Goal: Task Accomplishment & Management: Use online tool/utility

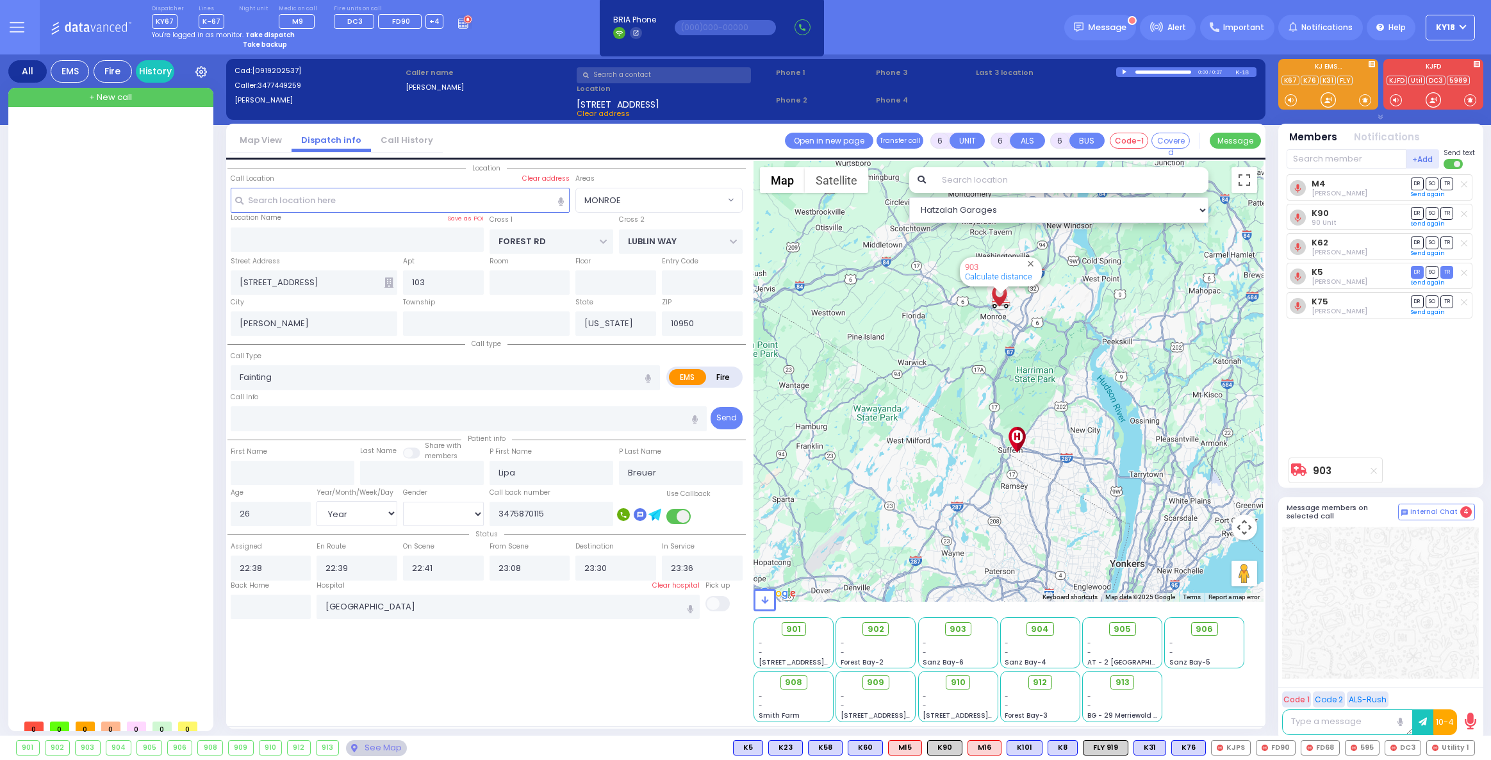
select select "MONROE"
select select "Year"
select select "[DEMOGRAPHIC_DATA]"
click at [278, 31] on strong "Take dispatch" at bounding box center [269, 35] width 49 height 10
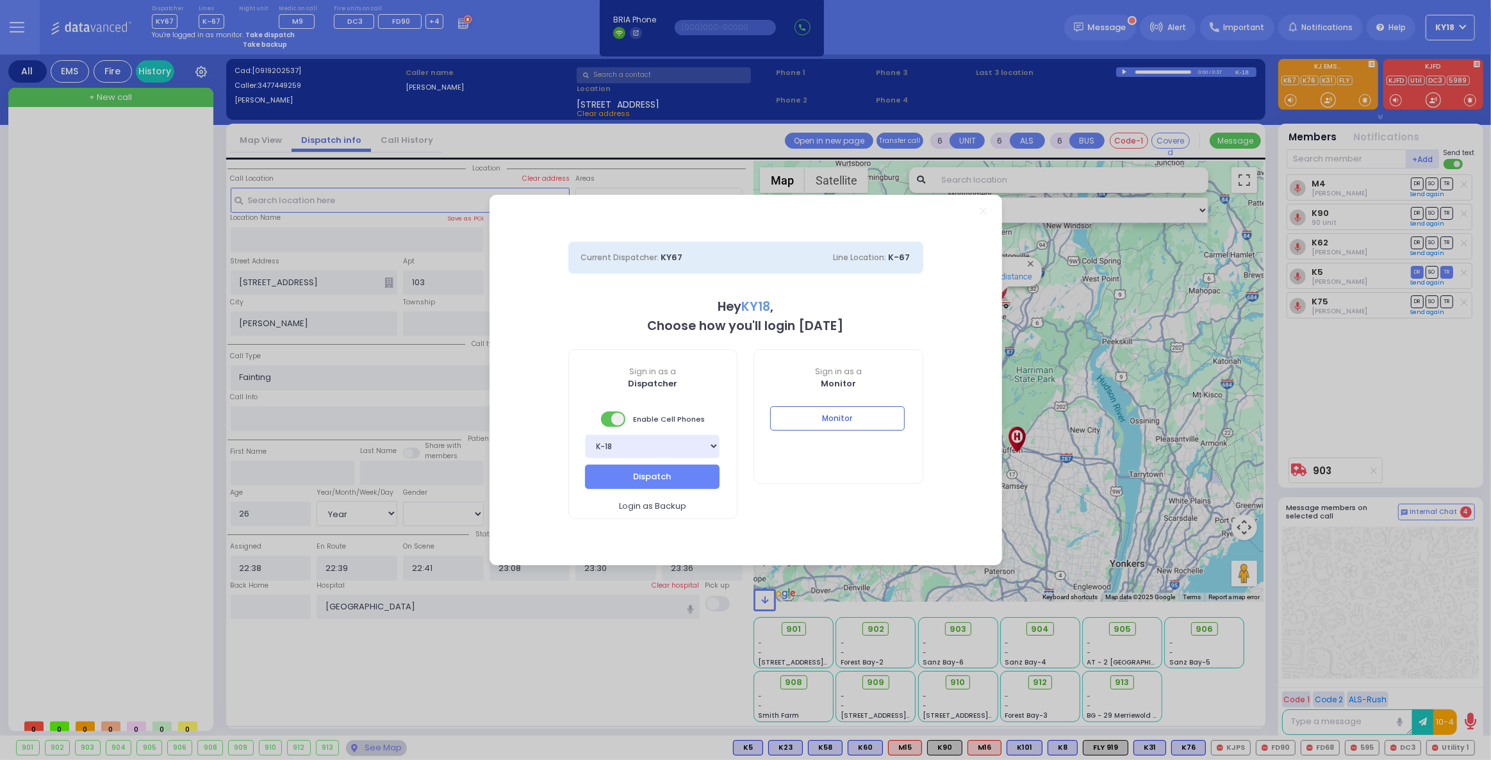
select select "4"
click at [667, 481] on button "Dispatch" at bounding box center [652, 477] width 135 height 24
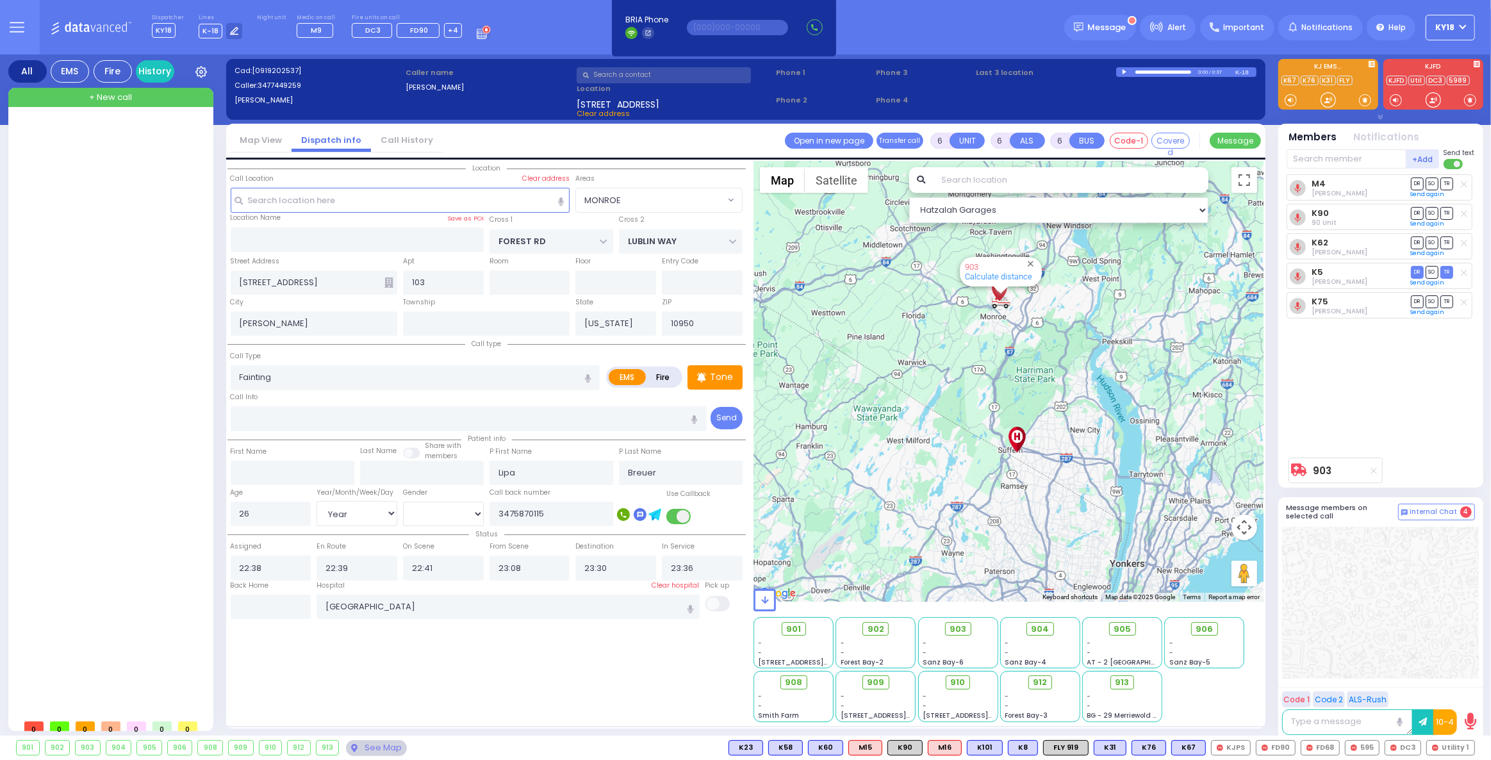
drag, startPoint x: 124, startPoint y: 267, endPoint x: 120, endPoint y: 276, distance: 10.0
click at [124, 267] on div at bounding box center [112, 416] width 191 height 593
click at [982, 33] on div "Dispatcher KY18 K67 shift has started. Are you K67 ? K-18" at bounding box center [745, 27] width 1491 height 54
